Goal: Task Accomplishment & Management: Use online tool/utility

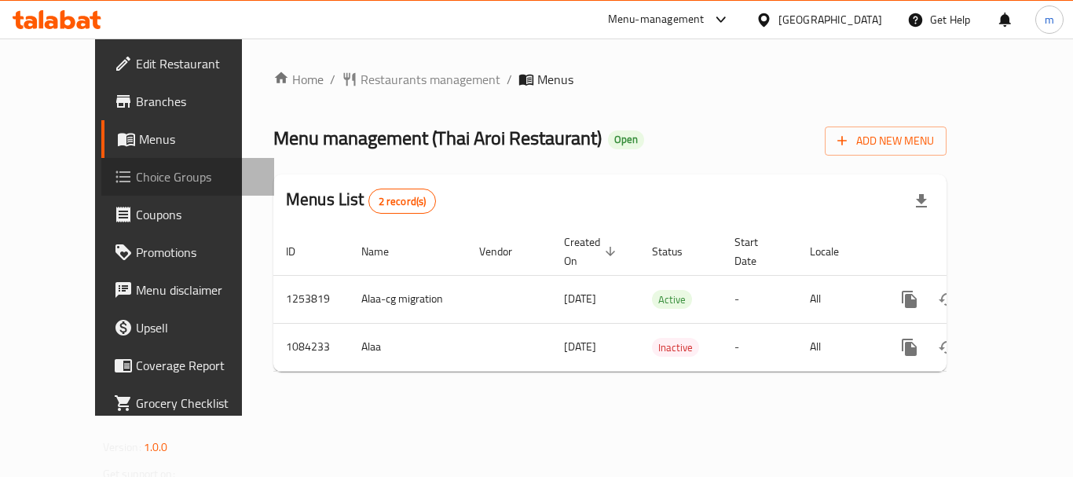
click at [136, 178] on span "Choice Groups" at bounding box center [199, 176] width 126 height 19
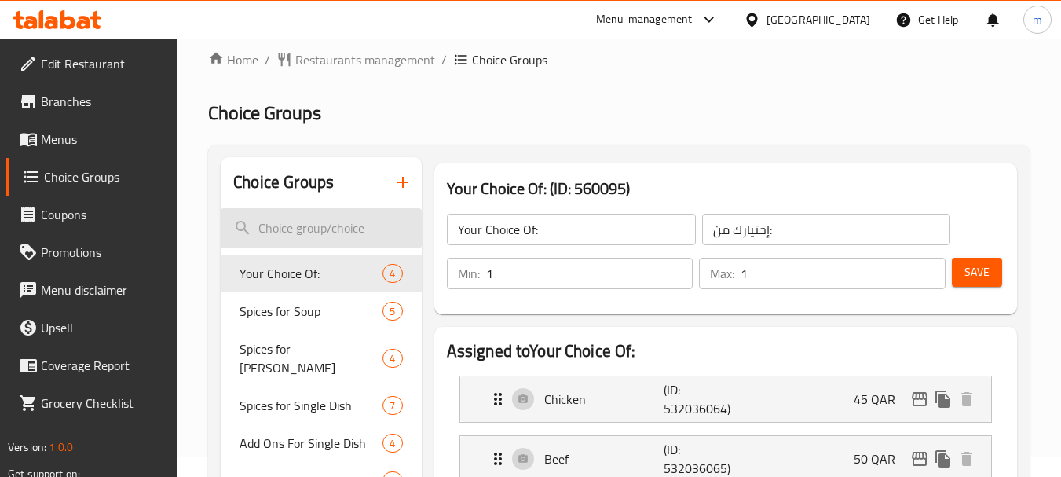
scroll to position [79, 0]
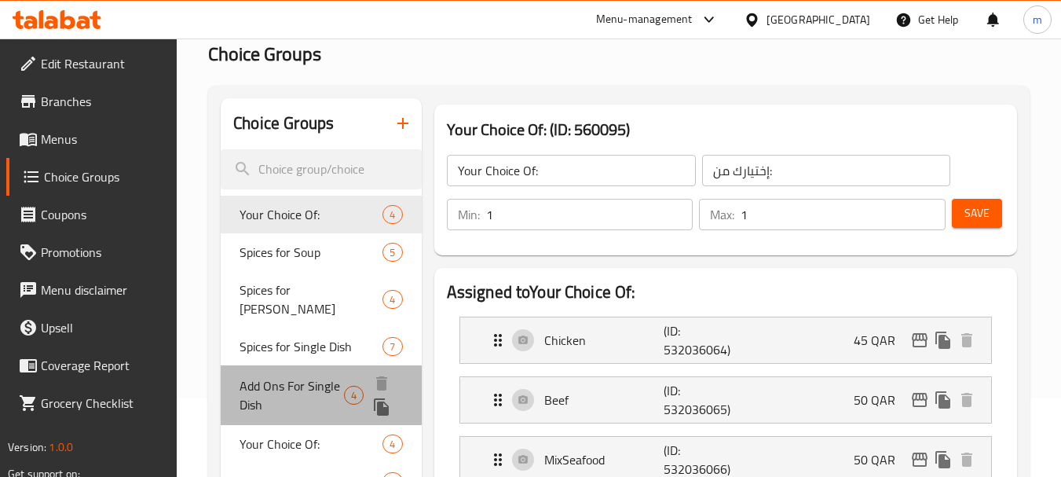
click at [289, 376] on span "Add Ons For Single Dish" at bounding box center [291, 395] width 104 height 38
type input "Add Ons For Single Dish"
type input "إضافات لطبق واحد"
type input "0"
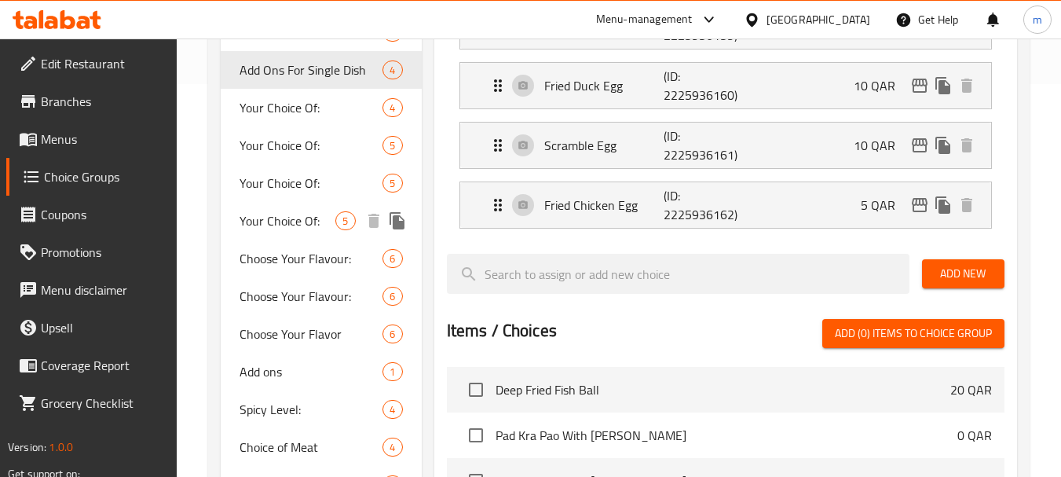
scroll to position [471, 0]
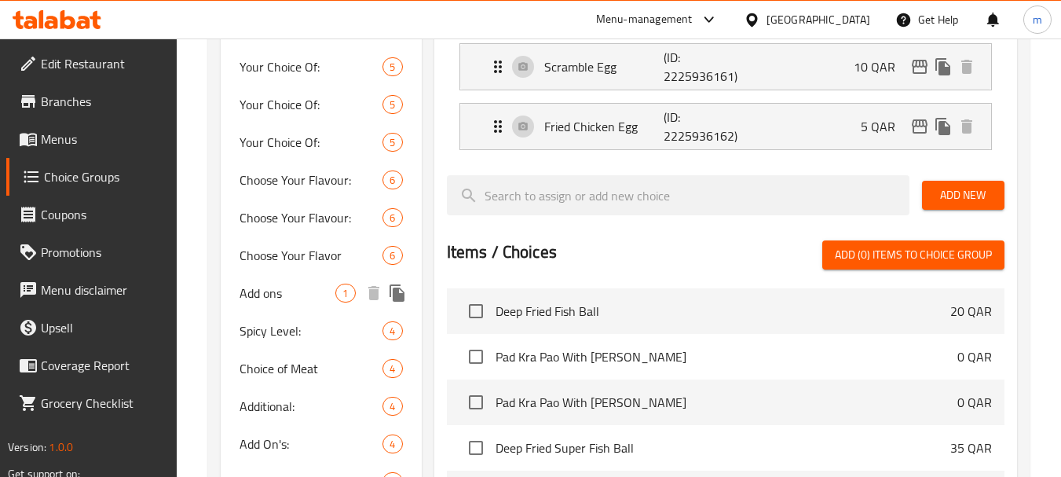
click at [277, 283] on span "Add ons" at bounding box center [287, 292] width 96 height 19
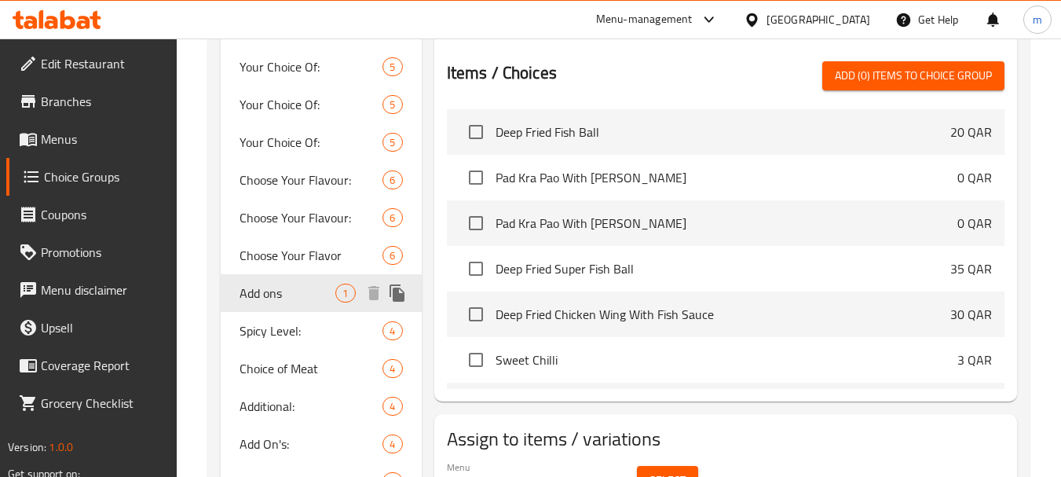
type input "Add ons"
type input "اضافات"
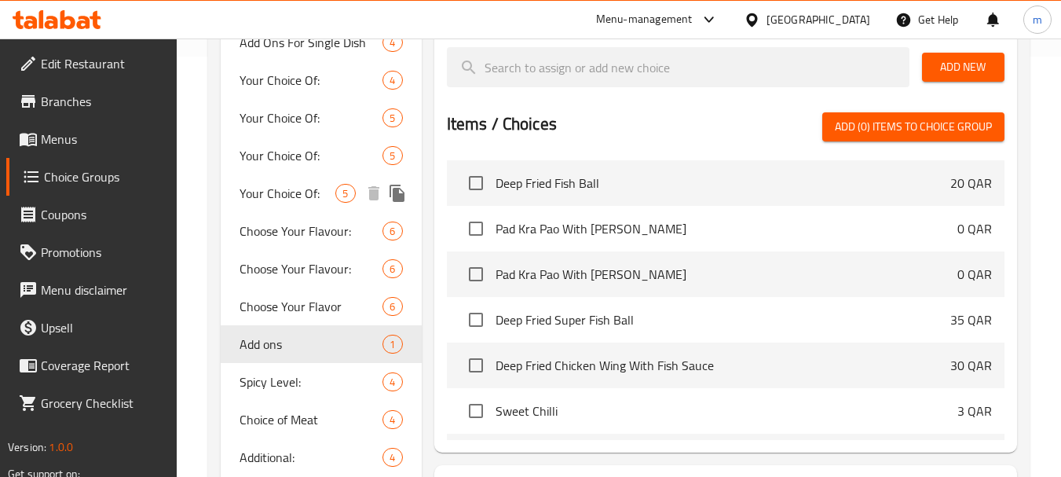
scroll to position [393, 0]
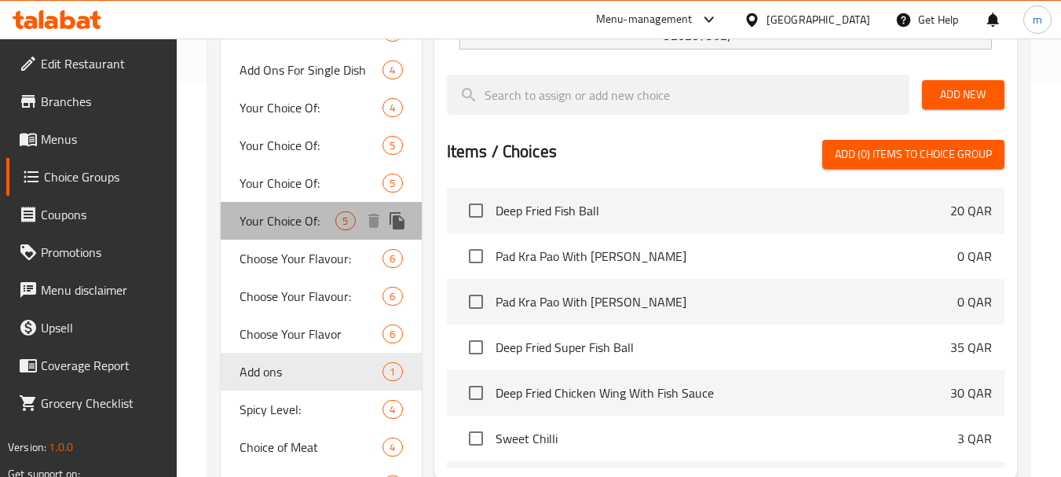
click at [283, 211] on span "Your Choice Of:" at bounding box center [287, 220] width 96 height 19
type input "Your Choice Of:"
type input "إختيارك من:"
type input "1"
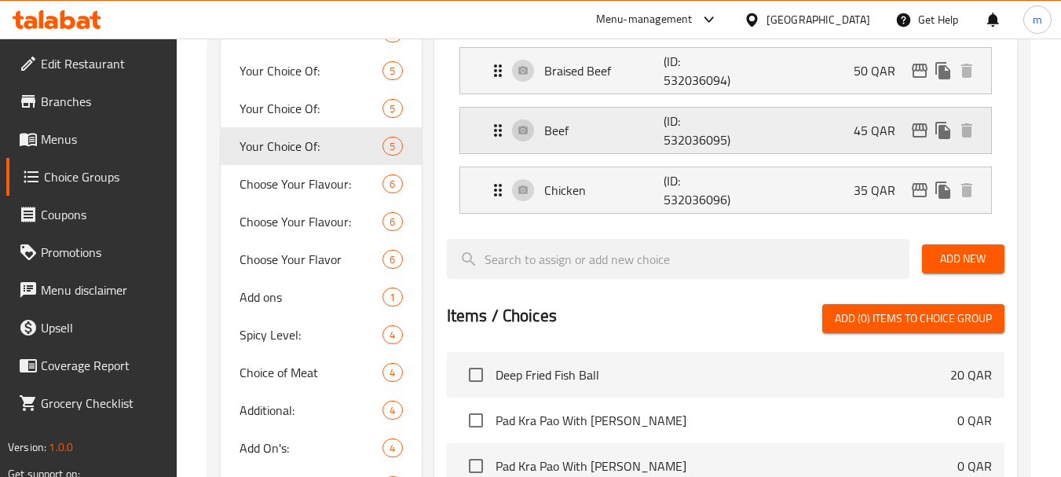
scroll to position [471, 0]
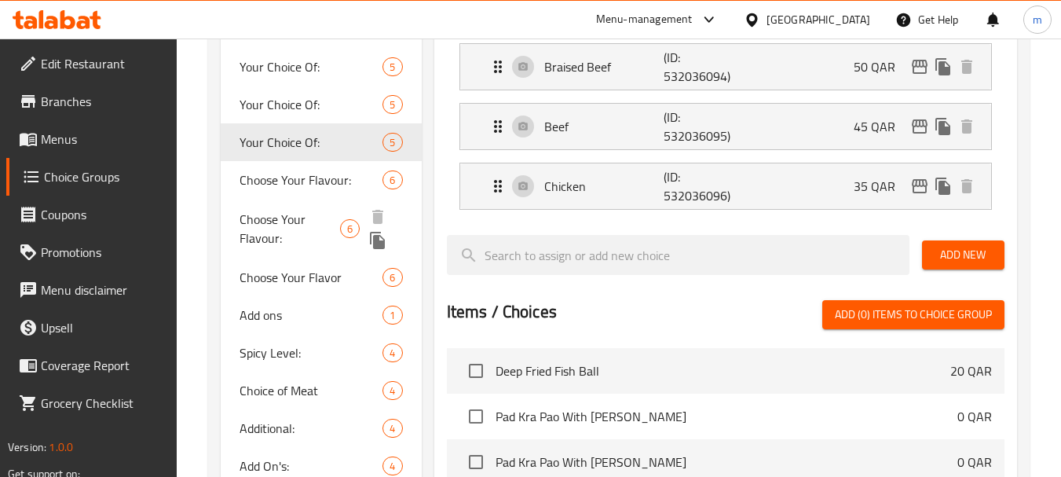
click at [265, 210] on span "Choose Your Flavour:" at bounding box center [289, 229] width 100 height 38
type input "Choose Your Flavour:"
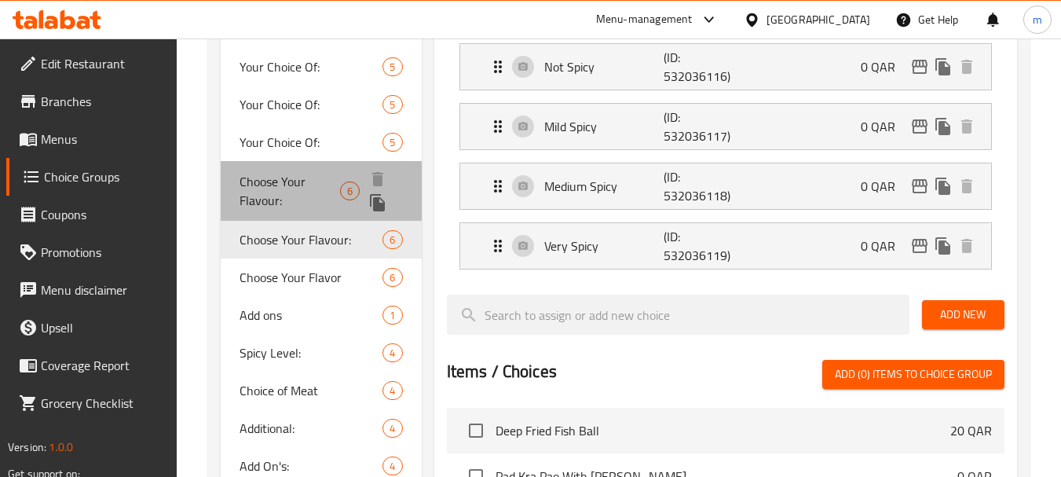
click at [276, 172] on span "Choose Your Flavour:" at bounding box center [289, 191] width 100 height 38
type input "اختر نكهتك:"
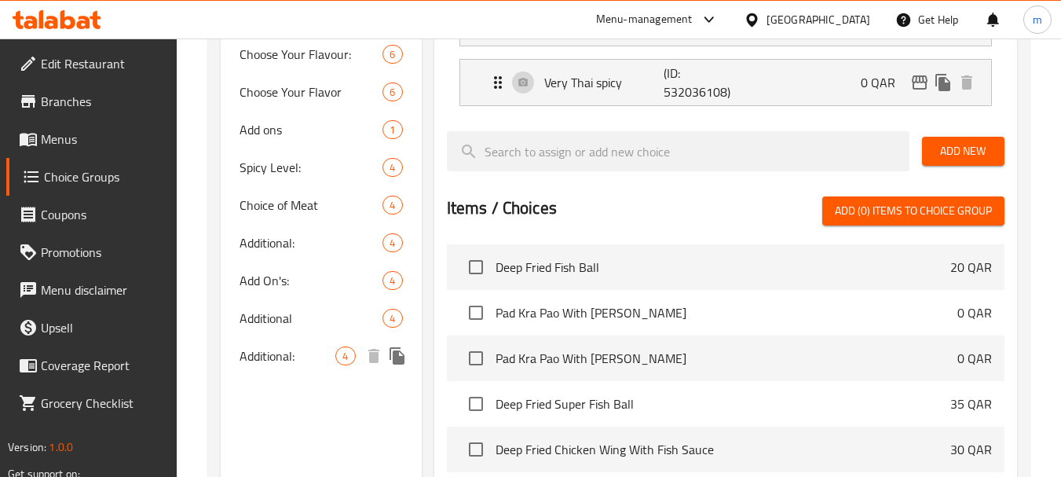
scroll to position [628, 0]
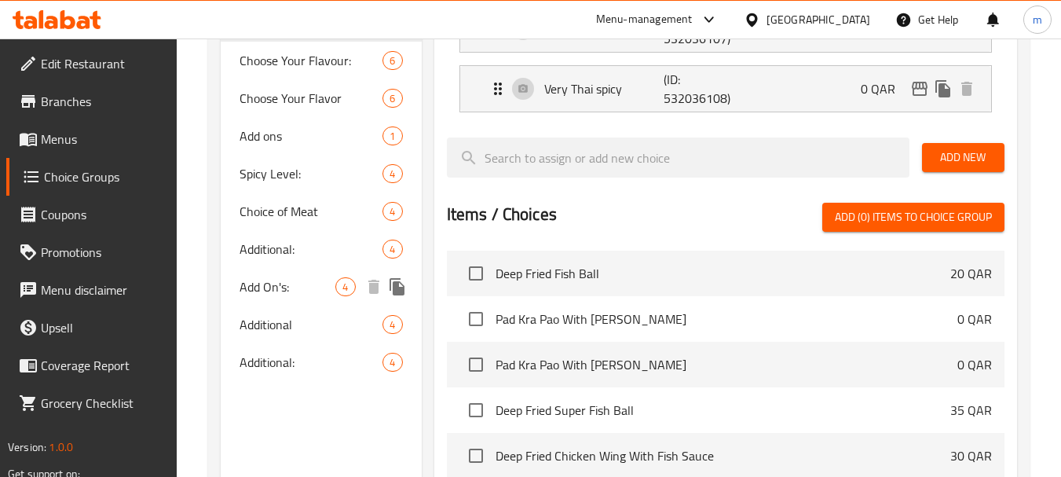
click at [282, 277] on span "Add On's:" at bounding box center [287, 286] width 96 height 19
type input "Add On's:"
type input "الإضافات:"
type input "0"
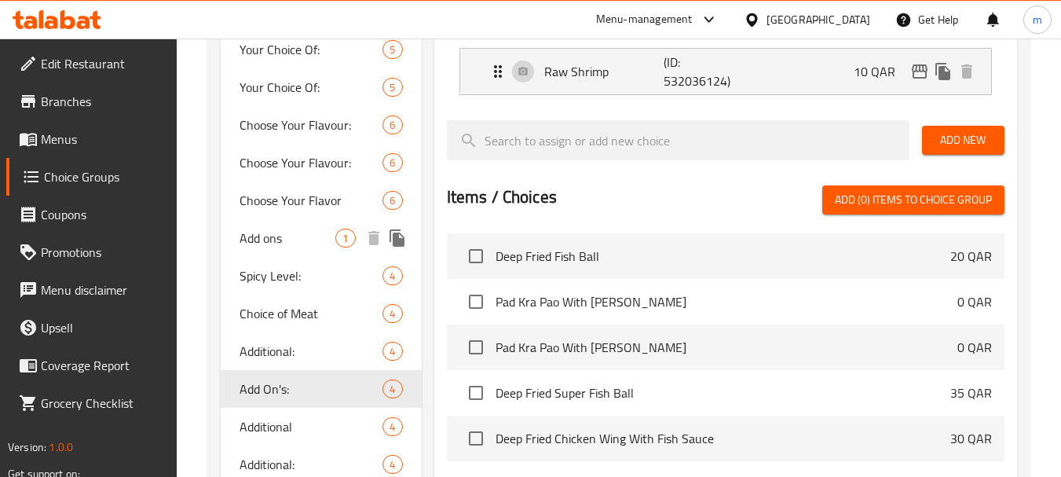
scroll to position [550, 0]
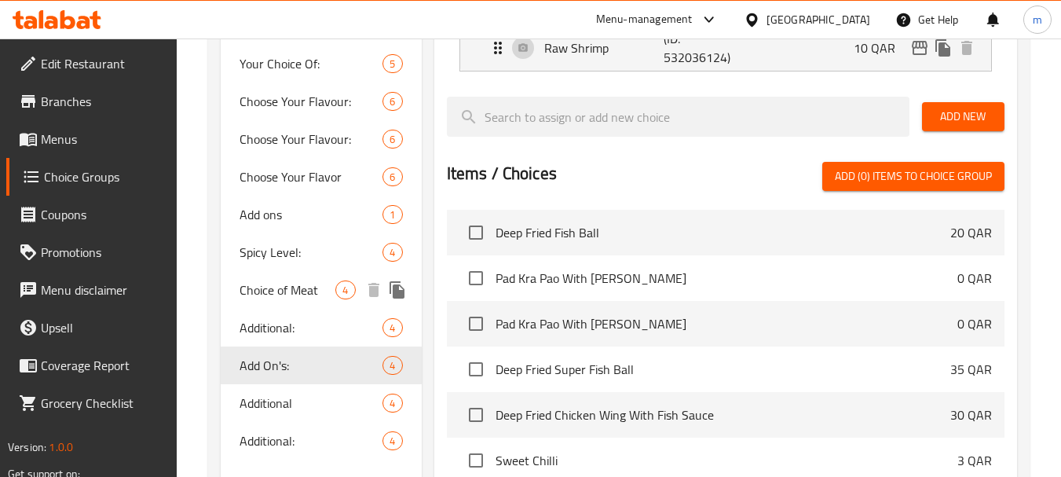
click at [287, 280] on span "Choice of Meat" at bounding box center [287, 289] width 96 height 19
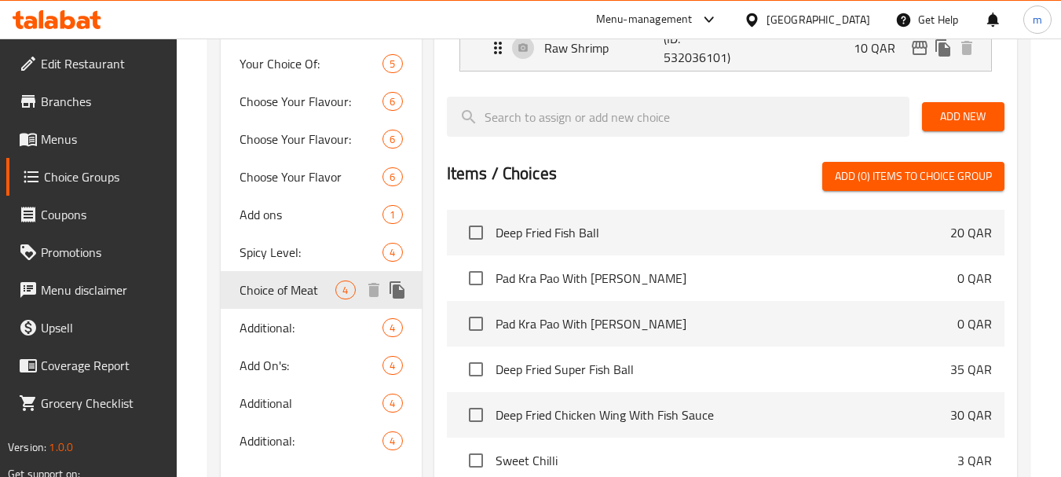
type input "Choice of Meat"
type input "اختيار اللحوم"
click at [270, 243] on span "Spicy Level:" at bounding box center [287, 252] width 96 height 19
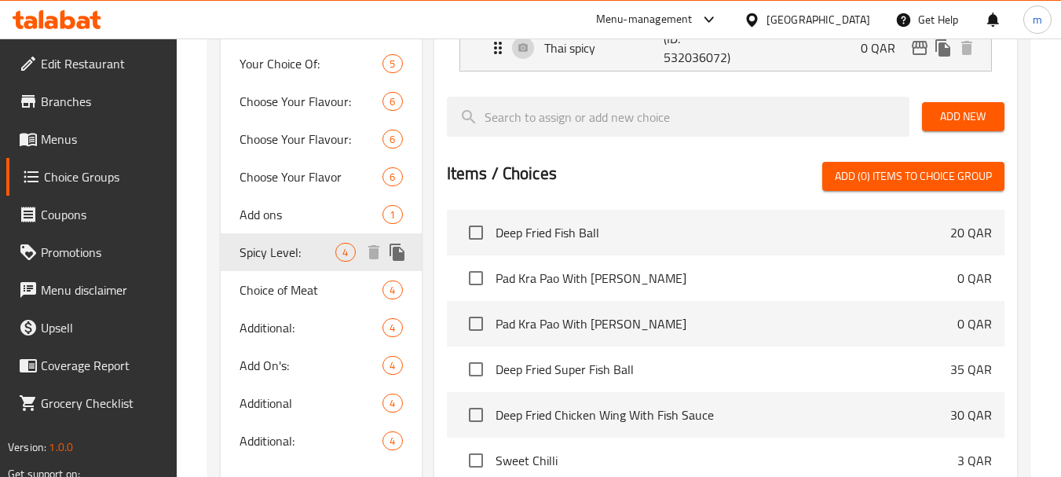
type input "Spicy Level:"
type input "المستوى الحار:"
type input "1"
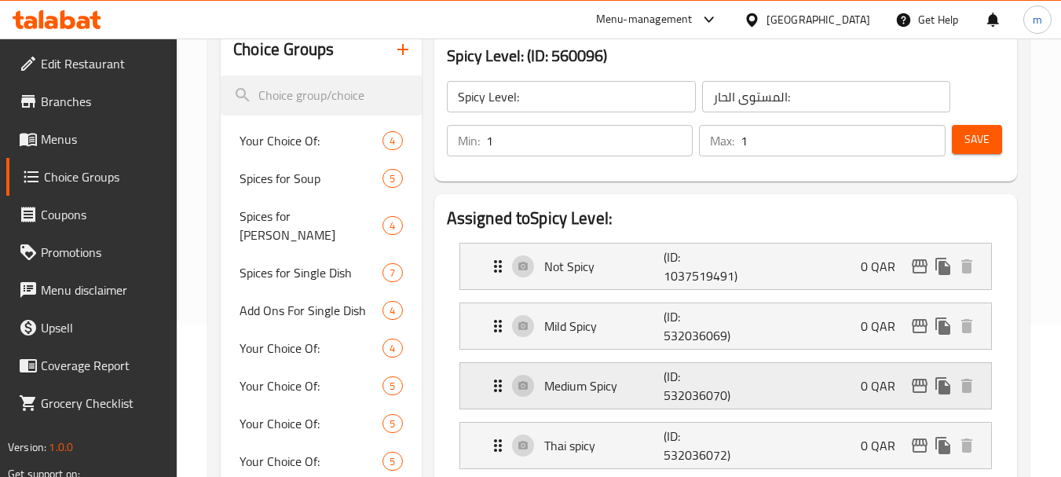
scroll to position [0, 0]
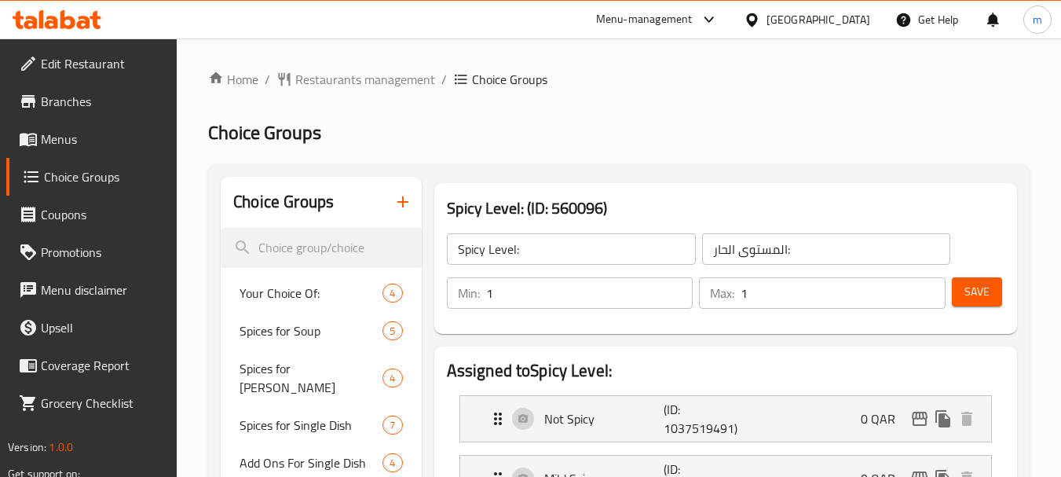
click at [692, 22] on div "Menu-management" at bounding box center [644, 19] width 97 height 19
click at [858, 15] on div "[GEOGRAPHIC_DATA]" at bounding box center [818, 19] width 104 height 17
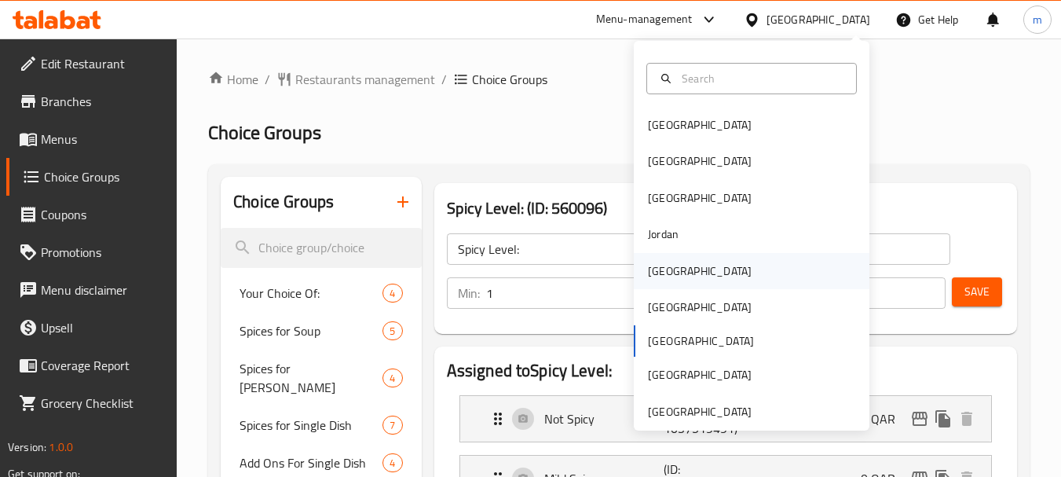
click at [660, 269] on div "[GEOGRAPHIC_DATA]" at bounding box center [700, 270] width 104 height 17
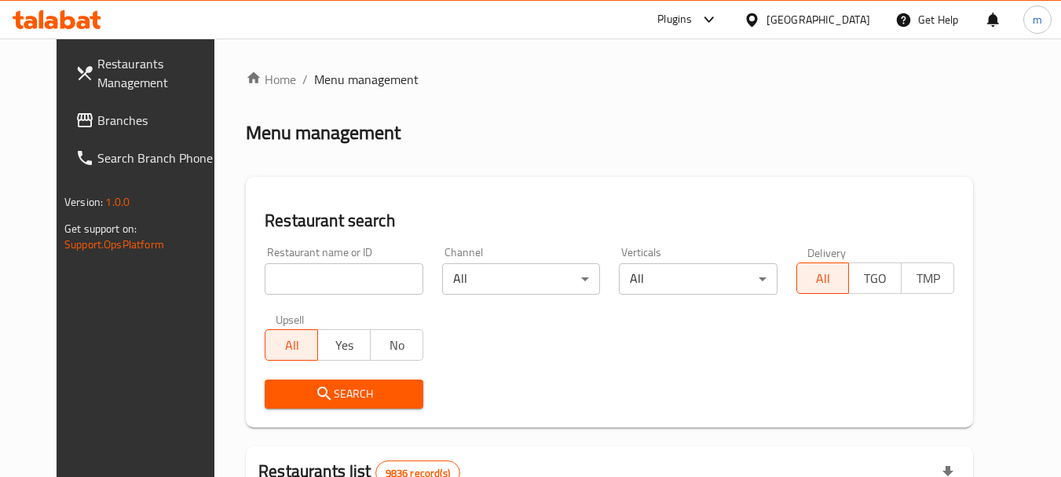
click at [97, 124] on span "Branches" at bounding box center [159, 120] width 124 height 19
